Goal: Transaction & Acquisition: Obtain resource

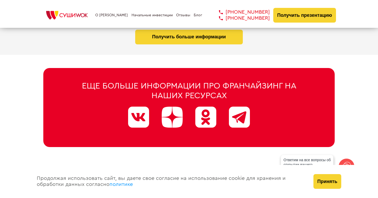
scroll to position [2702, 0]
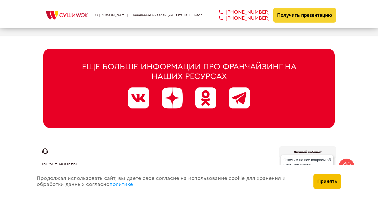
click at [325, 178] on button "Принять" at bounding box center [327, 181] width 28 height 15
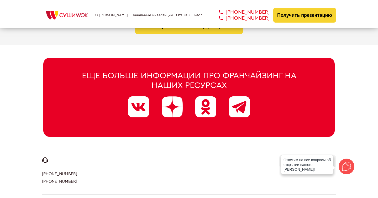
scroll to position [2693, 0]
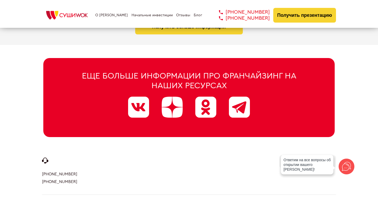
click at [107, 17] on link "О [PERSON_NAME]" at bounding box center [111, 15] width 33 height 4
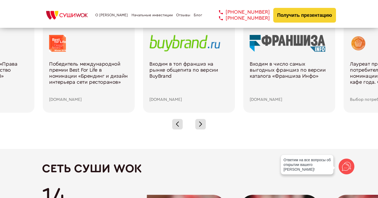
scroll to position [780, 0]
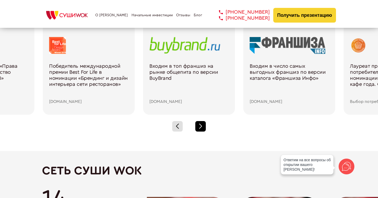
click at [202, 127] on div at bounding box center [200, 126] width 10 height 10
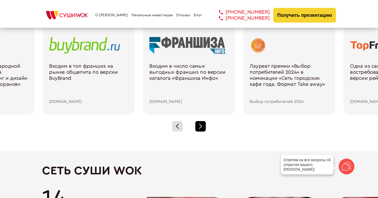
click at [202, 127] on div at bounding box center [200, 126] width 10 height 10
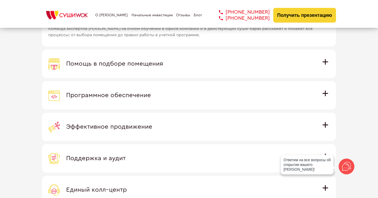
scroll to position [1507, 0]
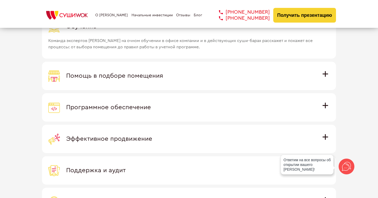
click at [226, 76] on div "Помощь в подборе помещения" at bounding box center [188, 76] width 281 height 12
click at [0, 0] on input "Помощь в подборе помещения Наши специалисты оценят варианты помещения в вашем г…" at bounding box center [0, 0] width 0 height 0
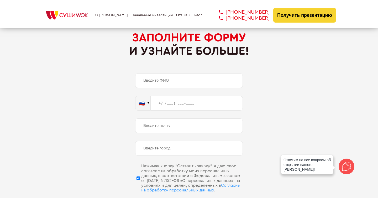
scroll to position [2574, 0]
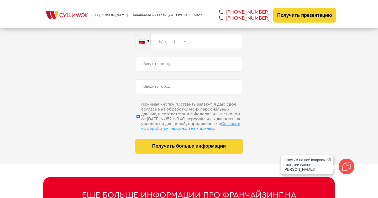
click at [348, 162] on icon at bounding box center [346, 166] width 13 height 13
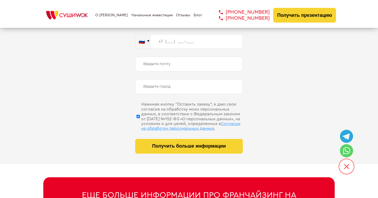
click at [346, 134] on icon at bounding box center [345, 137] width 7 height 6
